Goal: Check status

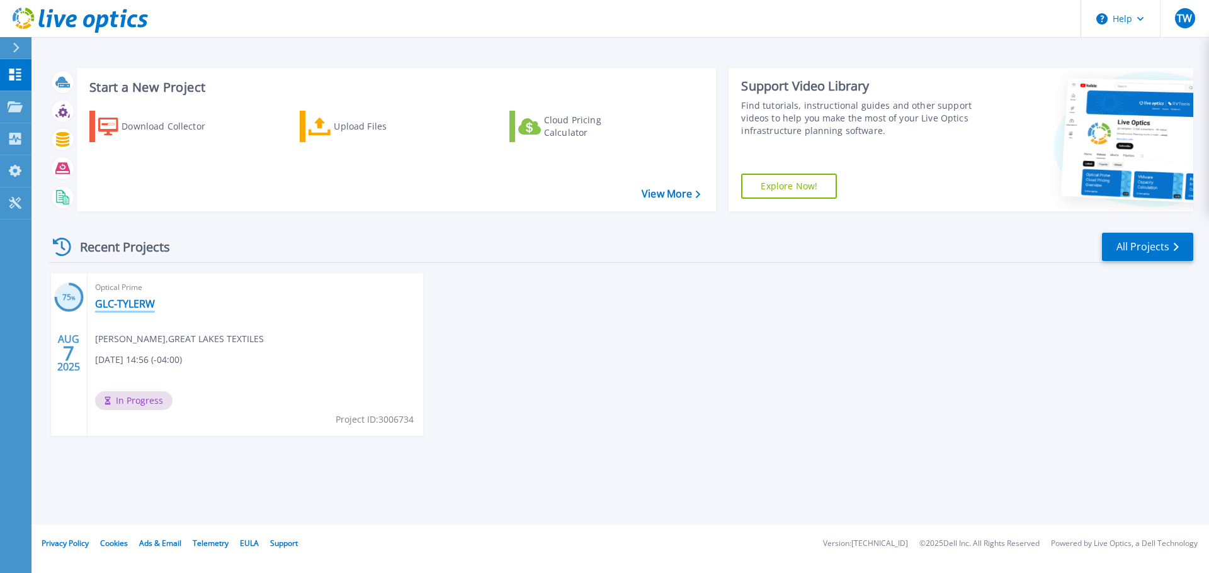
click at [118, 304] on link "GLC-TYLERW" at bounding box center [125, 304] width 60 height 13
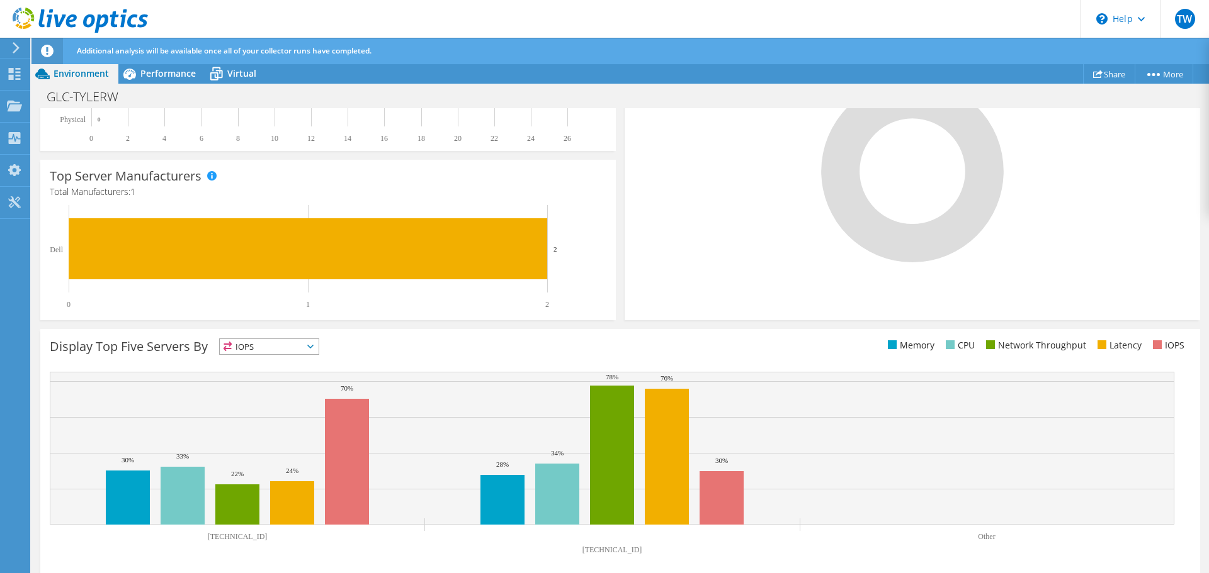
scroll to position [341, 0]
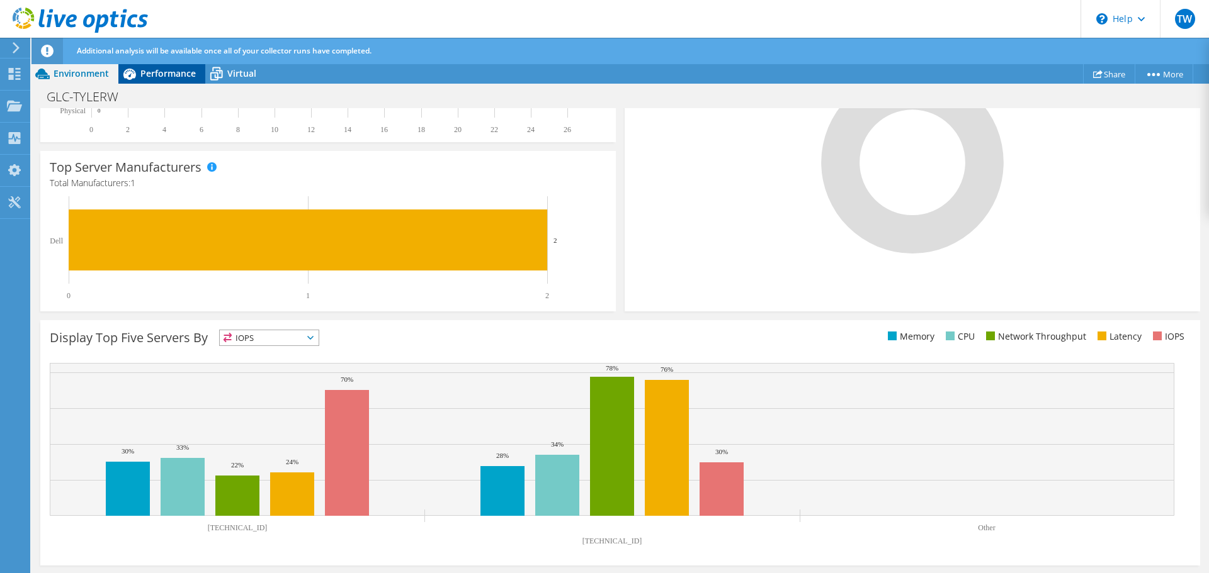
click at [135, 70] on icon at bounding box center [129, 74] width 22 height 22
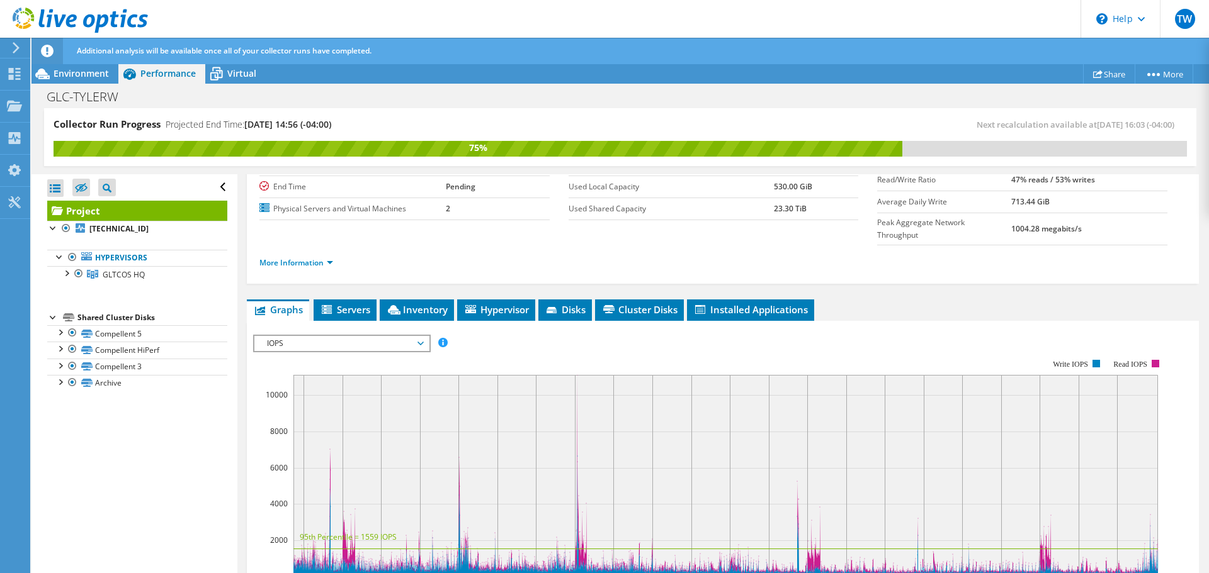
scroll to position [187, 0]
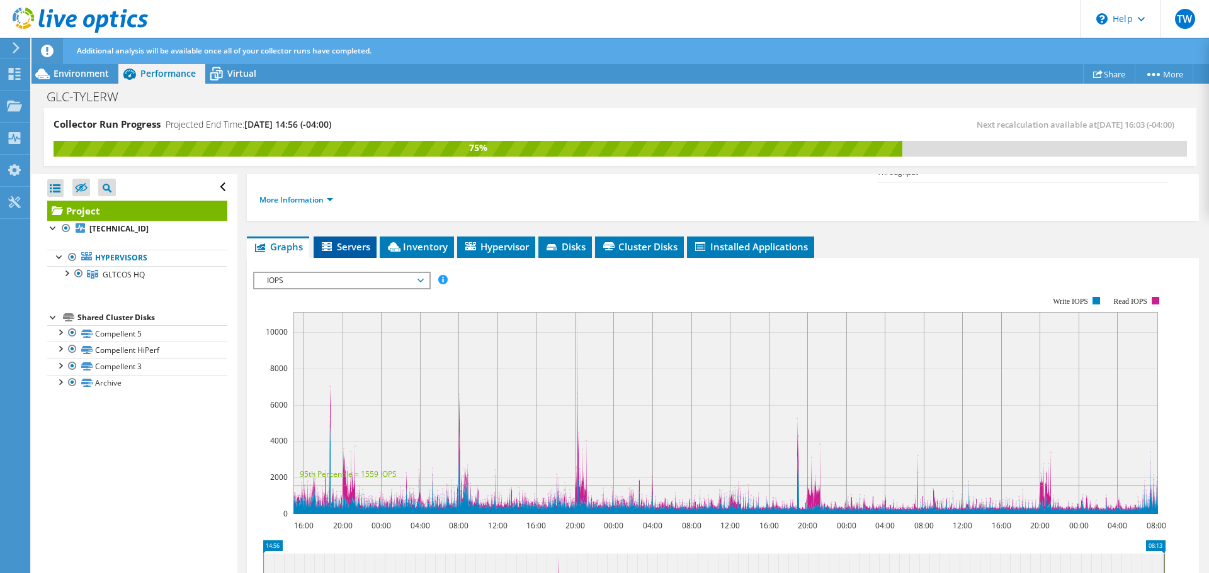
click at [336, 240] on span "Servers" at bounding box center [345, 246] width 50 height 13
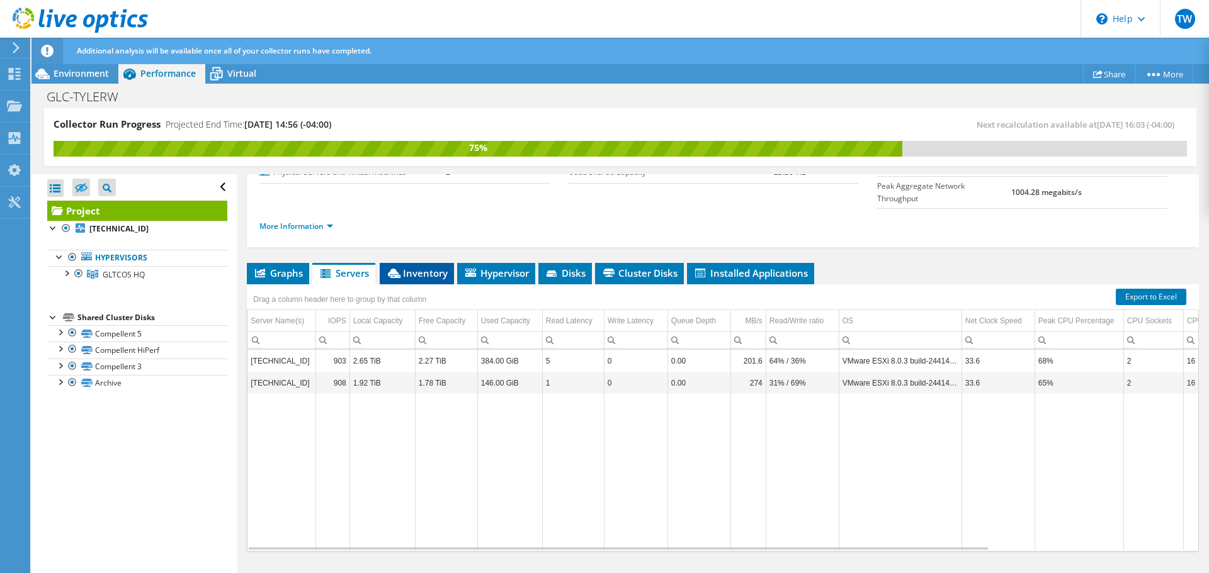
click at [408, 263] on li "Inventory" at bounding box center [417, 273] width 74 height 21
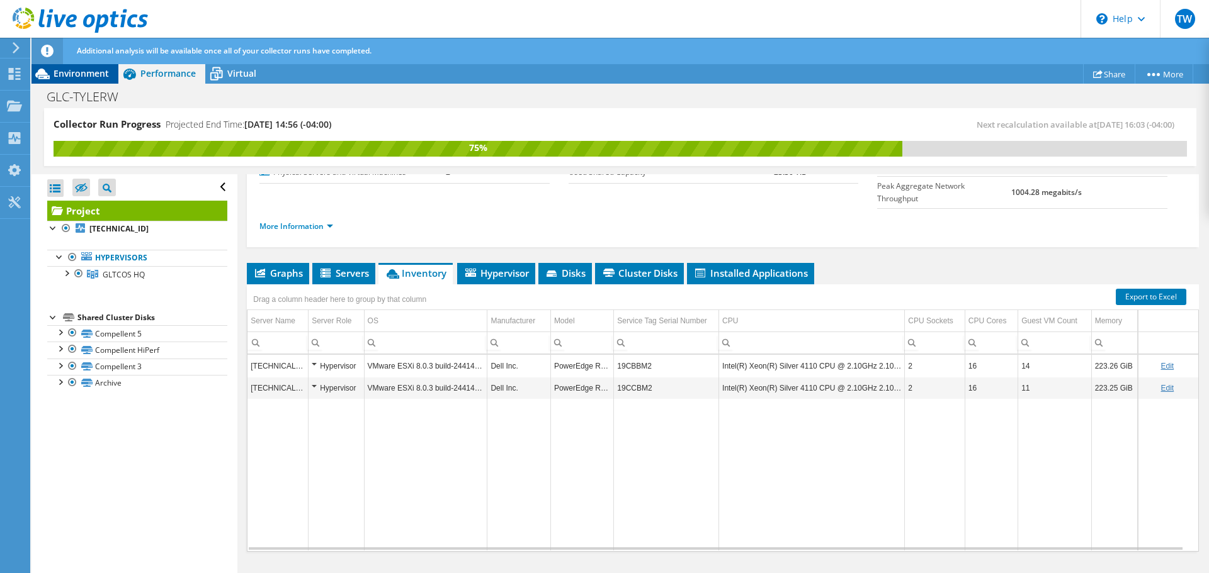
click at [63, 73] on span "Environment" at bounding box center [81, 73] width 55 height 12
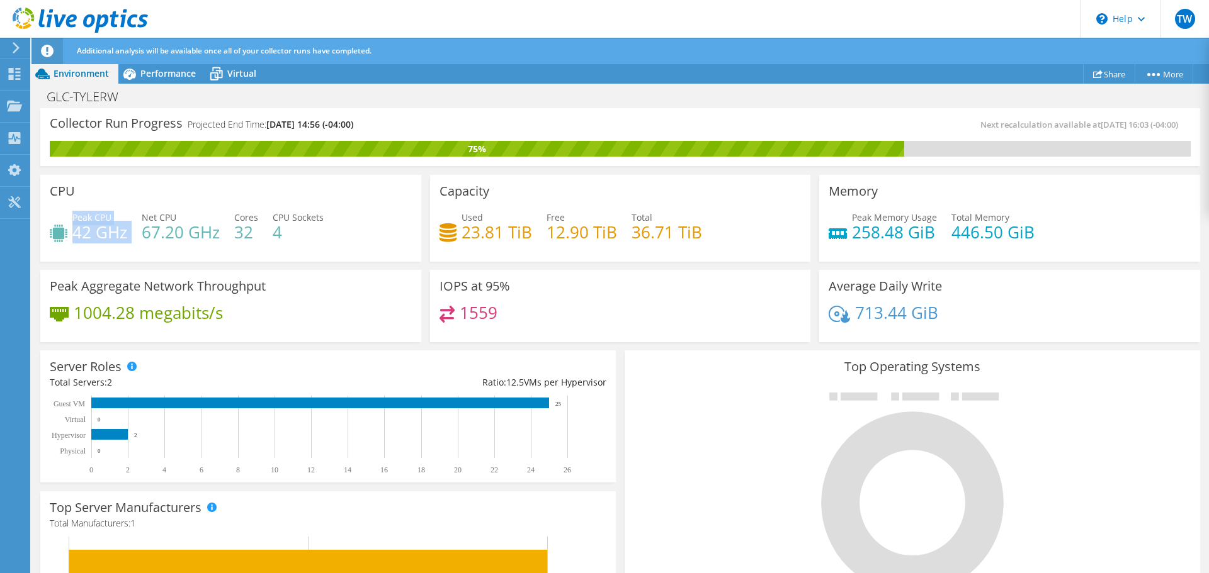
drag, startPoint x: 72, startPoint y: 235, endPoint x: 138, endPoint y: 234, distance: 66.1
click at [138, 234] on div "Peak CPU 42 GHz Net CPU 67.20 GHz Cores 32 CPU Sockets 4" at bounding box center [231, 231] width 362 height 41
click at [123, 239] on h4 "42 GHz" at bounding box center [99, 232] width 55 height 14
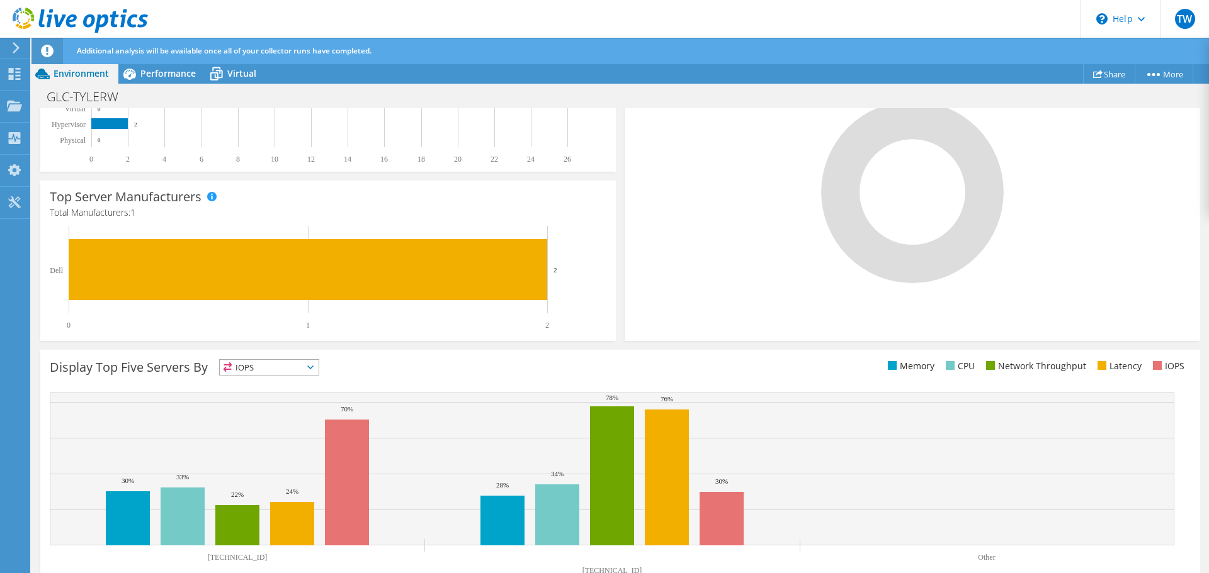
scroll to position [341, 0]
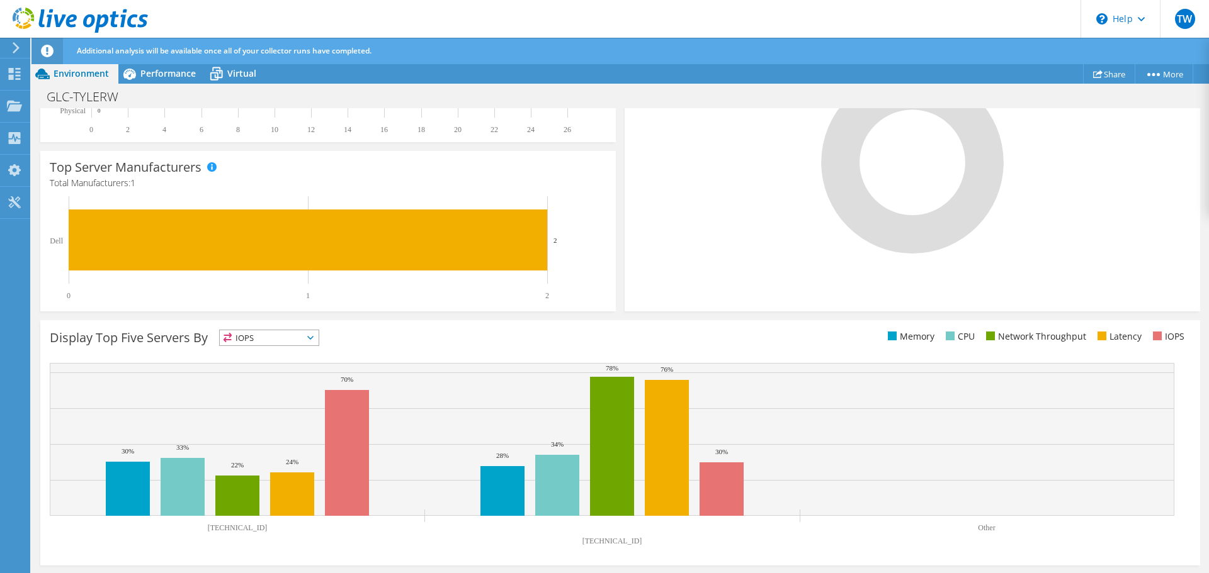
click at [262, 334] on span "IOPS" at bounding box center [269, 337] width 99 height 15
click at [259, 387] on li "CPU" at bounding box center [269, 390] width 99 height 18
